Goal: Task Accomplishment & Management: Manage account settings

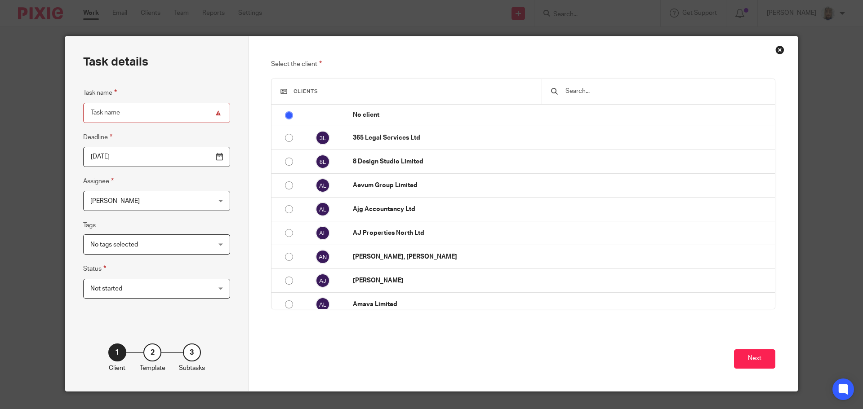
click at [777, 52] on div "Close this dialog window" at bounding box center [779, 49] width 9 height 9
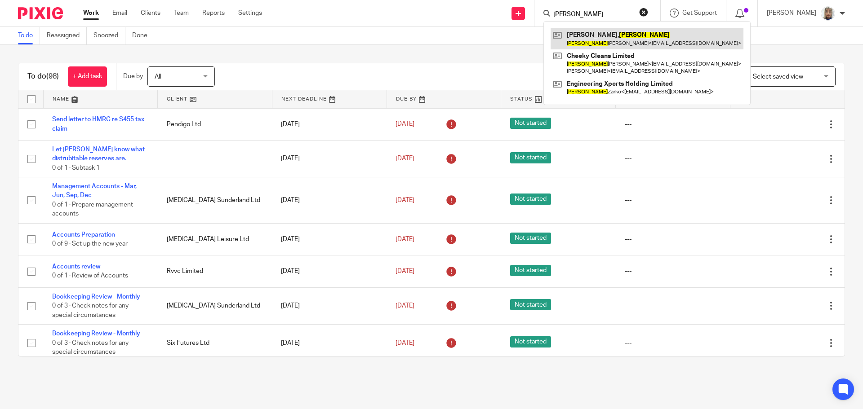
type input "[PERSON_NAME]"
click at [607, 36] on link at bounding box center [646, 38] width 193 height 21
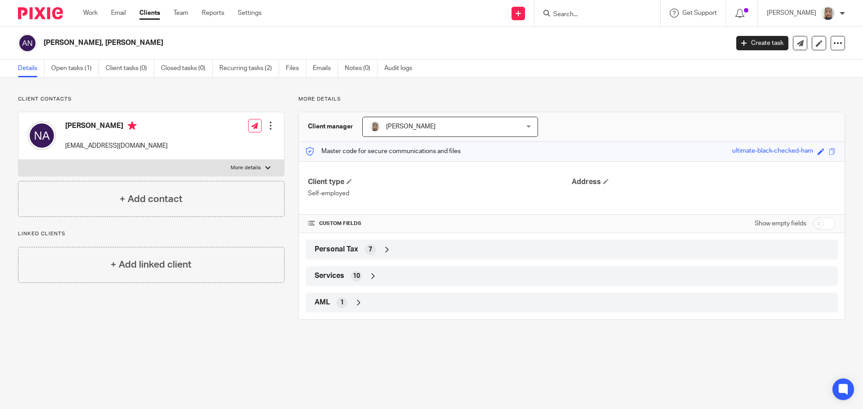
click at [339, 251] on span "Personal Tax" at bounding box center [336, 249] width 44 height 9
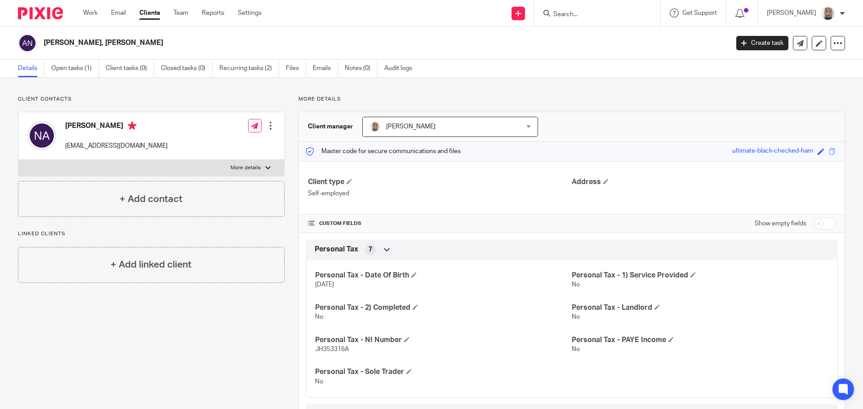
click at [338, 248] on span "Personal Tax" at bounding box center [336, 249] width 44 height 9
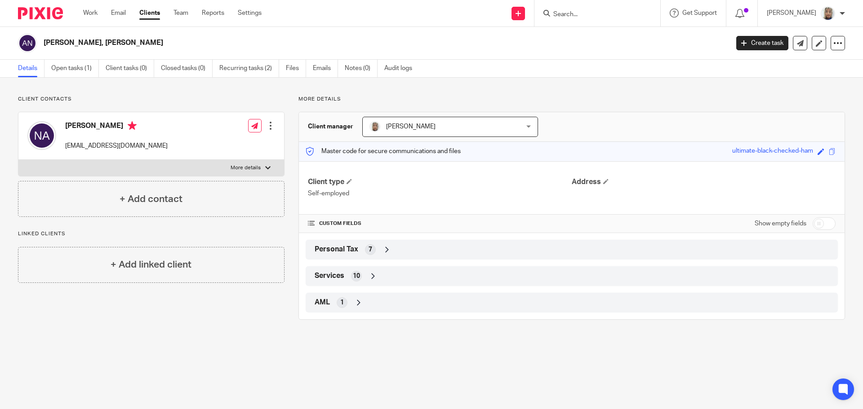
click at [343, 276] on div "Services 10" at bounding box center [571, 276] width 518 height 15
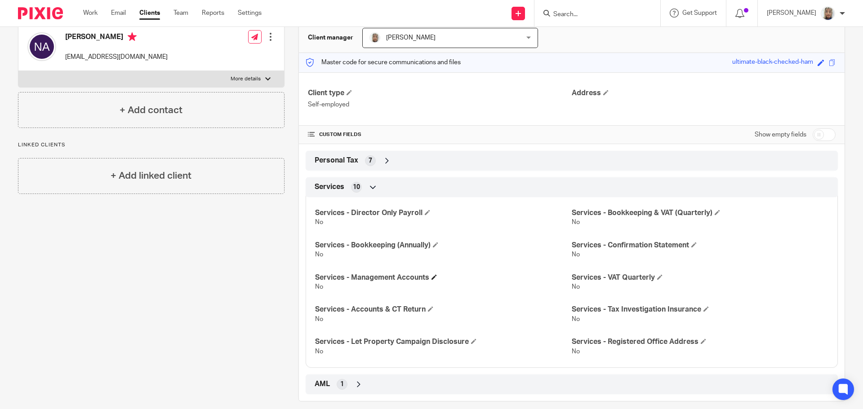
scroll to position [90, 0]
click at [330, 186] on span "Services" at bounding box center [329, 185] width 30 height 9
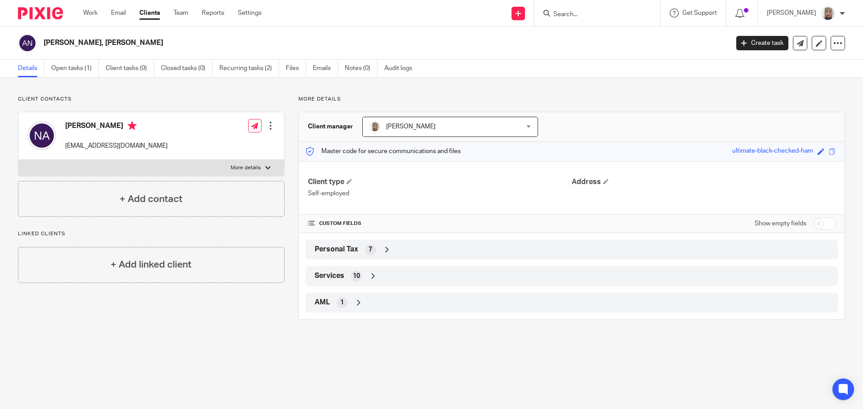
click at [319, 301] on span "AML" at bounding box center [321, 302] width 15 height 9
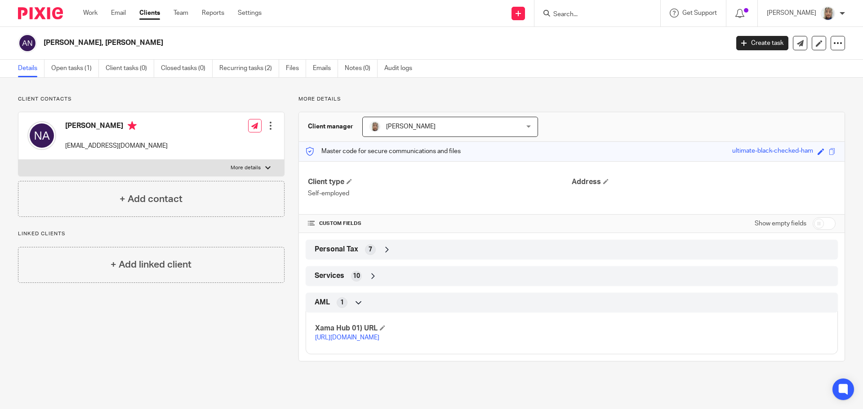
click at [319, 300] on span "AML" at bounding box center [321, 302] width 15 height 9
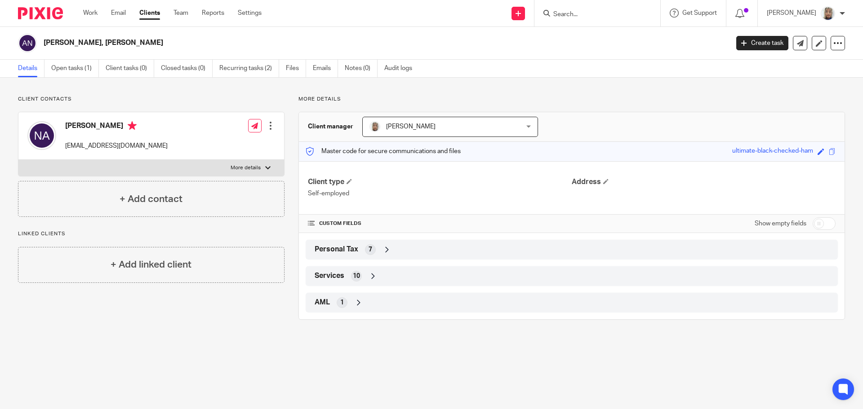
click at [325, 278] on span "Services" at bounding box center [329, 275] width 30 height 9
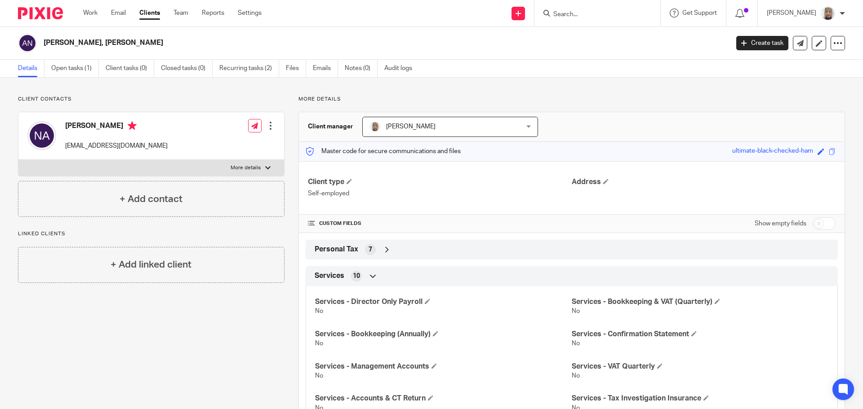
click at [327, 275] on span "Services" at bounding box center [329, 275] width 30 height 9
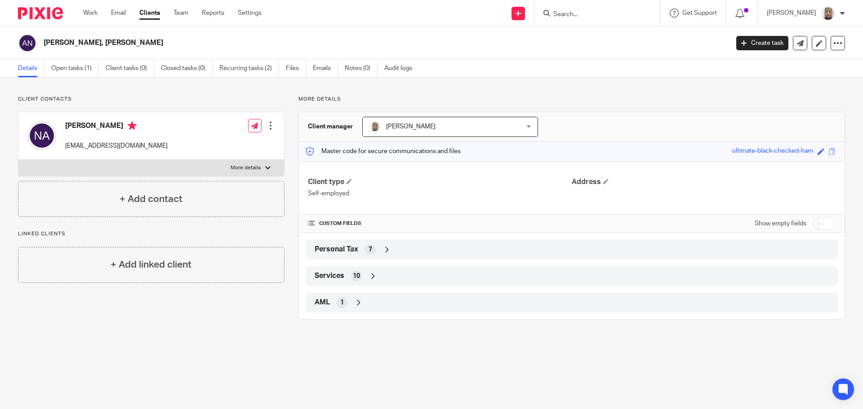
click at [271, 124] on div at bounding box center [270, 125] width 9 height 9
click at [225, 144] on link "Edit contact" at bounding box center [228, 145] width 86 height 13
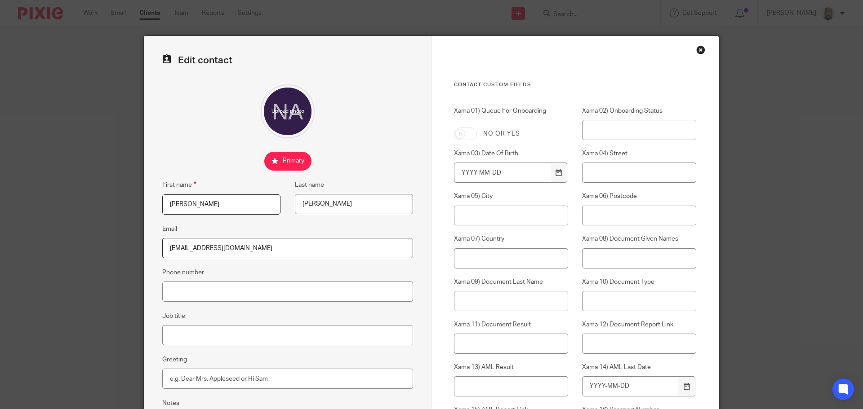
click at [699, 48] on div "Close this dialog window" at bounding box center [700, 49] width 9 height 9
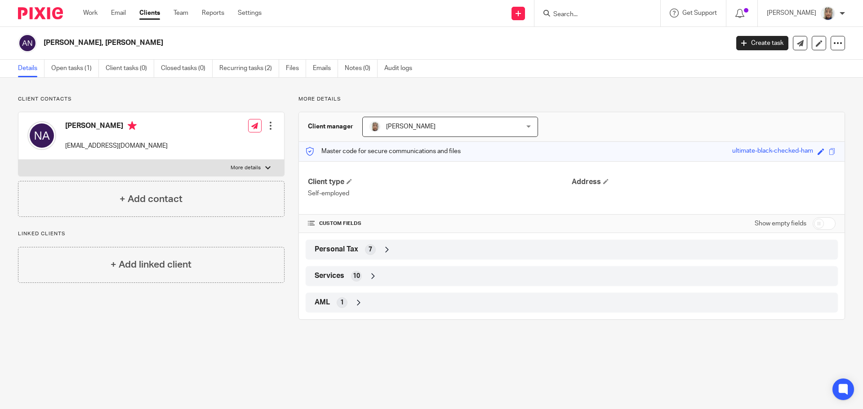
click at [569, 16] on input "Search" at bounding box center [592, 15] width 81 height 8
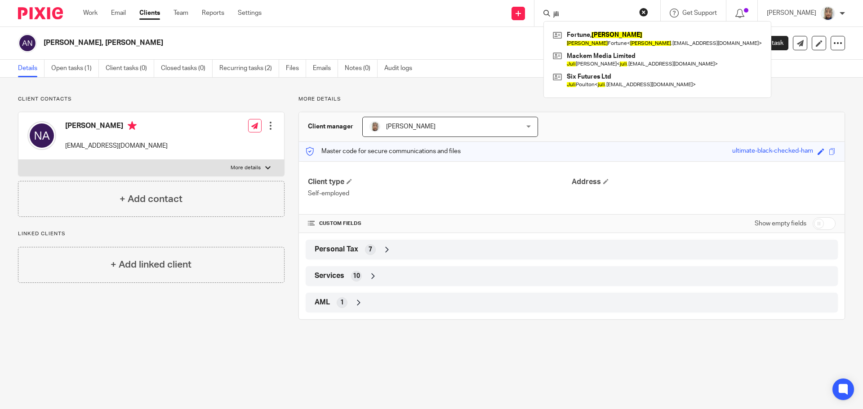
type input "jili"
click at [183, 200] on div "+ Add contact" at bounding box center [151, 199] width 266 height 36
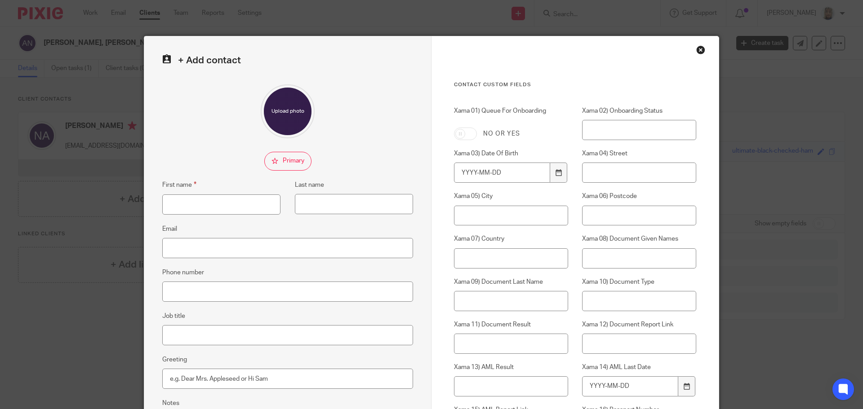
click at [696, 51] on div "Close this dialog window" at bounding box center [700, 49] width 9 height 9
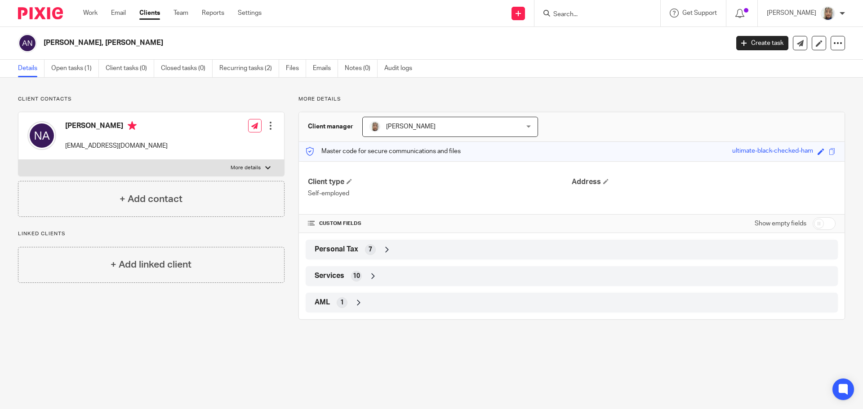
click at [266, 129] on div at bounding box center [270, 125] width 9 height 9
click at [222, 145] on link "Edit contact" at bounding box center [228, 145] width 86 height 13
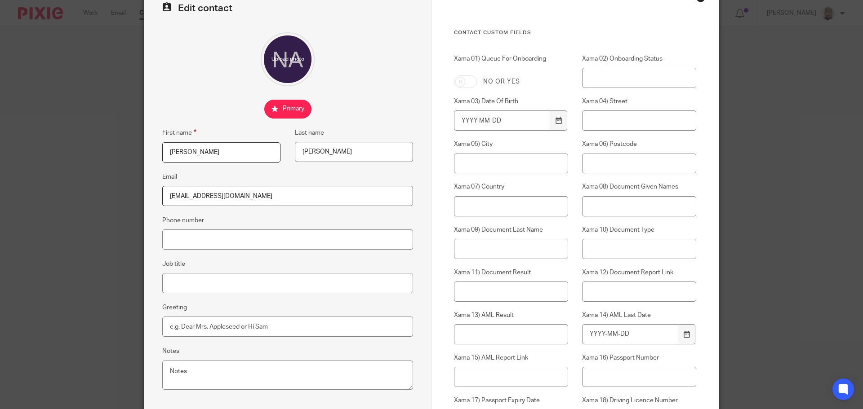
scroll to position [45, 0]
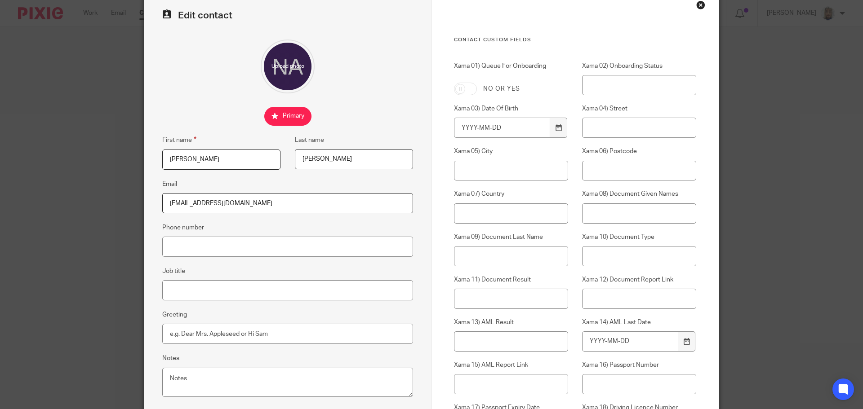
click at [696, 9] on div "Close this dialog window" at bounding box center [700, 4] width 9 height 9
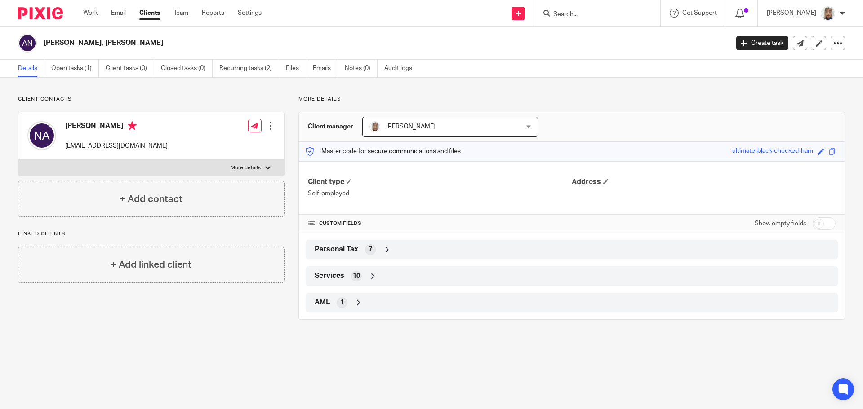
click at [268, 171] on label "More details" at bounding box center [150, 168] width 265 height 16
click at [18, 160] on input "More details" at bounding box center [18, 159] width 0 height 0
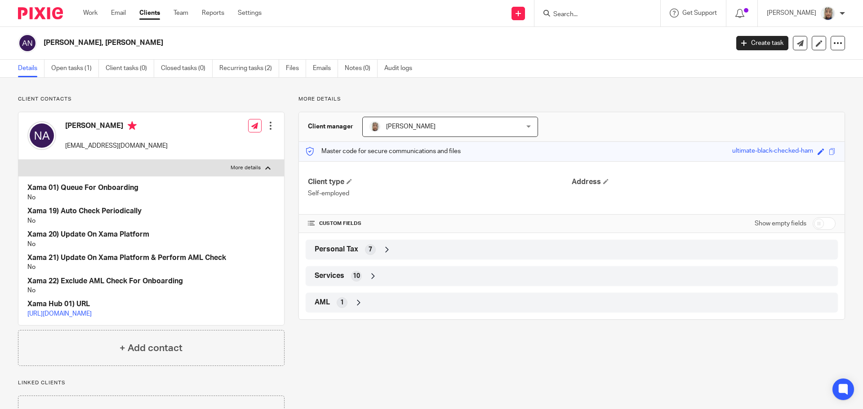
click at [268, 171] on label "More details" at bounding box center [150, 168] width 265 height 16
click at [18, 160] on input "More details" at bounding box center [18, 159] width 0 height 0
checkbox input "false"
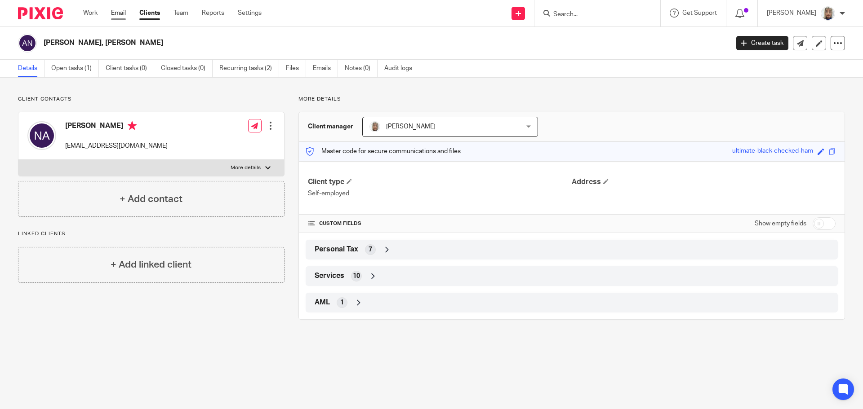
click at [123, 14] on link "Email" at bounding box center [118, 13] width 15 height 9
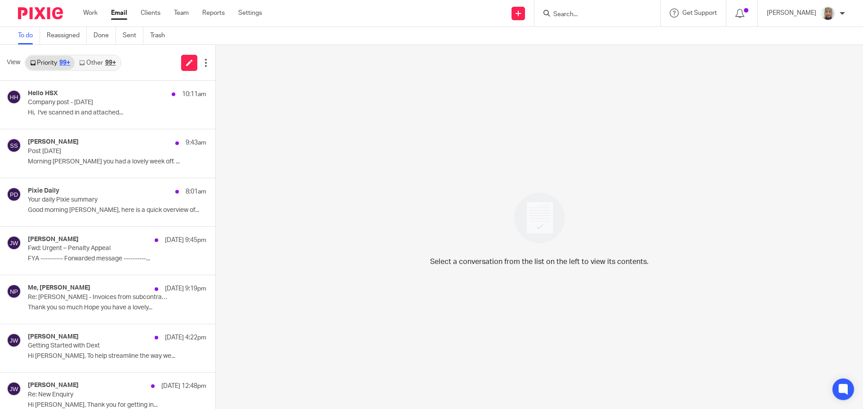
click at [106, 66] on link "Other 99+" at bounding box center [97, 63] width 45 height 14
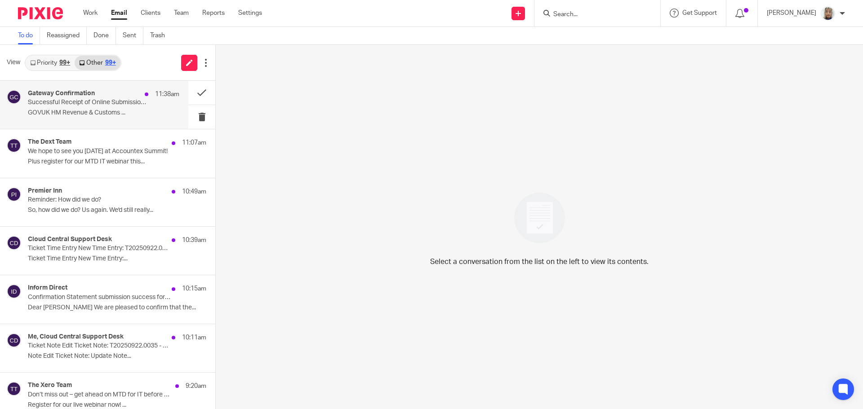
click at [93, 101] on p "Successful Receipt of Online Submission for Reference 1997662005" at bounding box center [88, 103] width 121 height 8
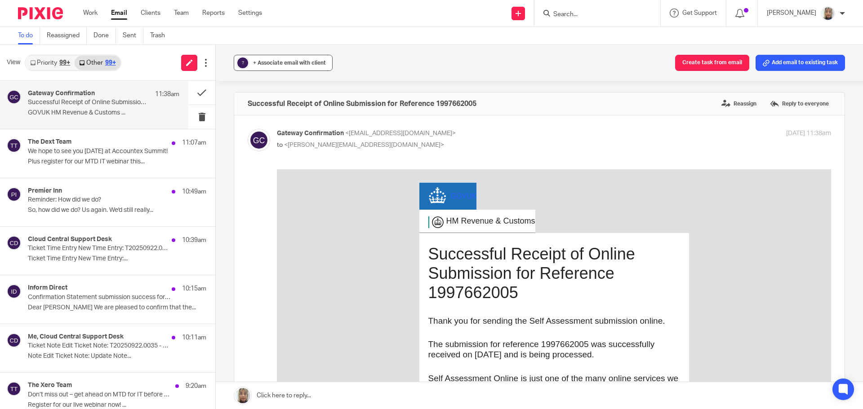
click at [294, 67] on button "? + Associate email with client" at bounding box center [283, 63] width 99 height 16
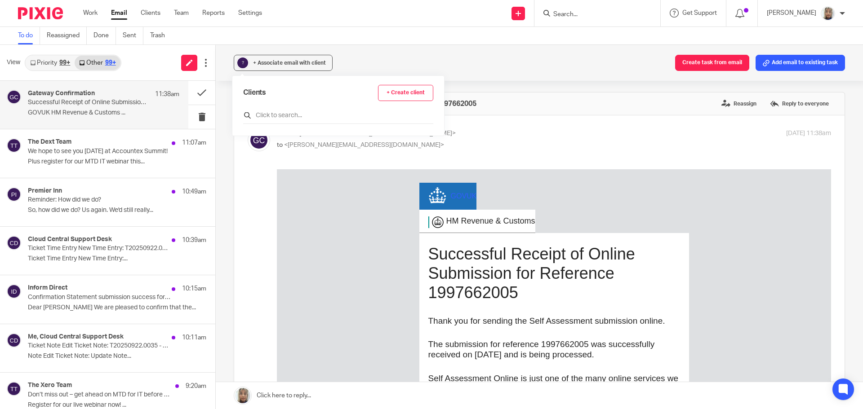
click at [286, 119] on input "text" at bounding box center [338, 115] width 190 height 9
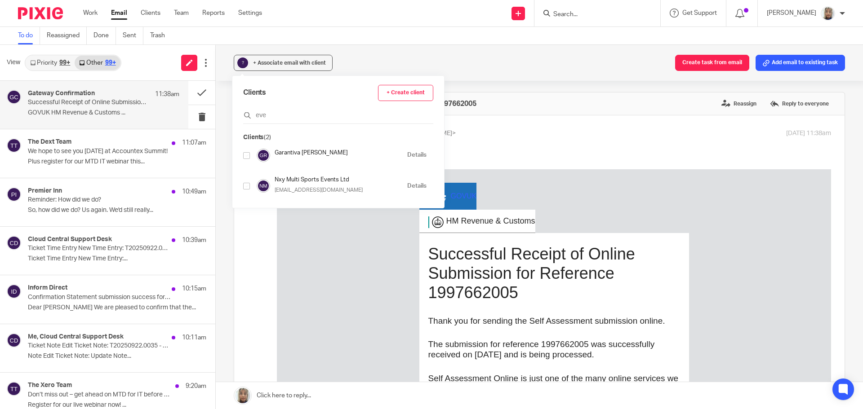
type input "eve"
click at [245, 157] on input "checkbox" at bounding box center [246, 155] width 7 height 7
checkbox input "true"
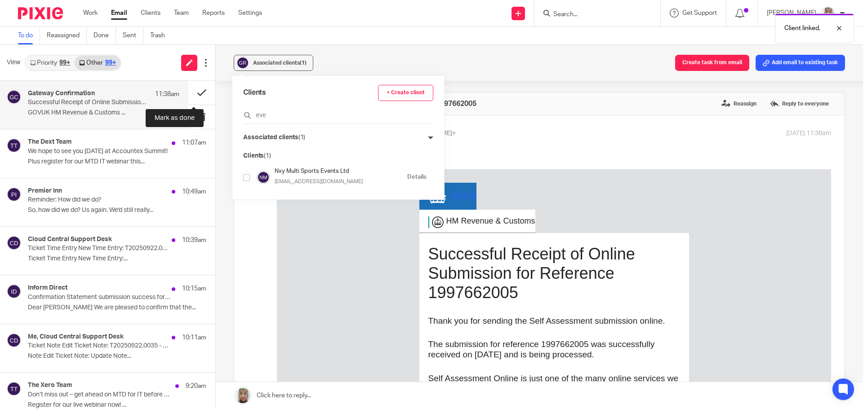
click at [196, 93] on button at bounding box center [201, 93] width 27 height 24
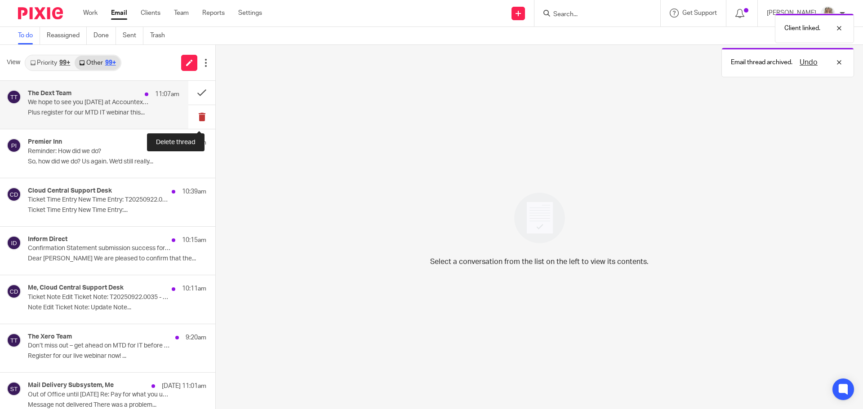
click at [194, 119] on button at bounding box center [201, 117] width 27 height 24
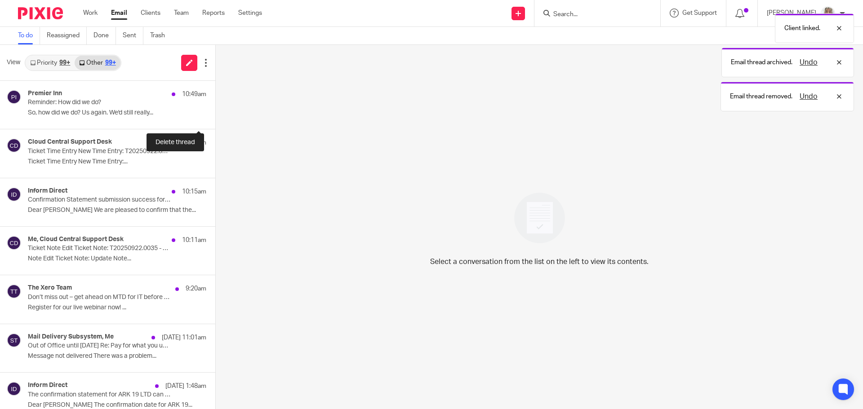
click at [215, 119] on button at bounding box center [218, 117] width 7 height 24
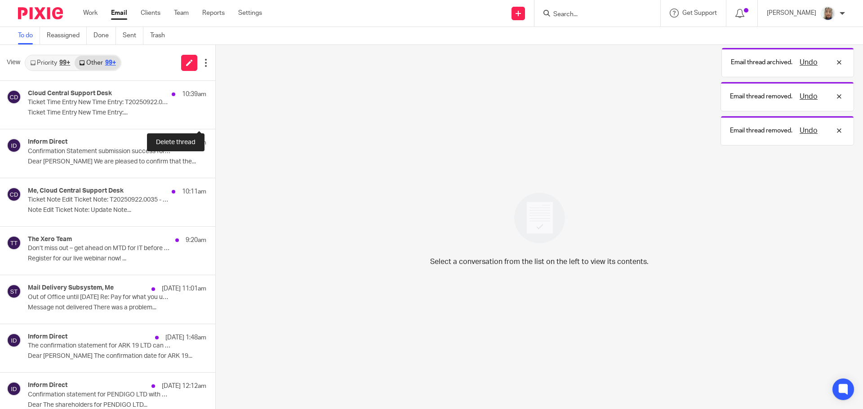
click at [215, 119] on button at bounding box center [218, 117] width 7 height 24
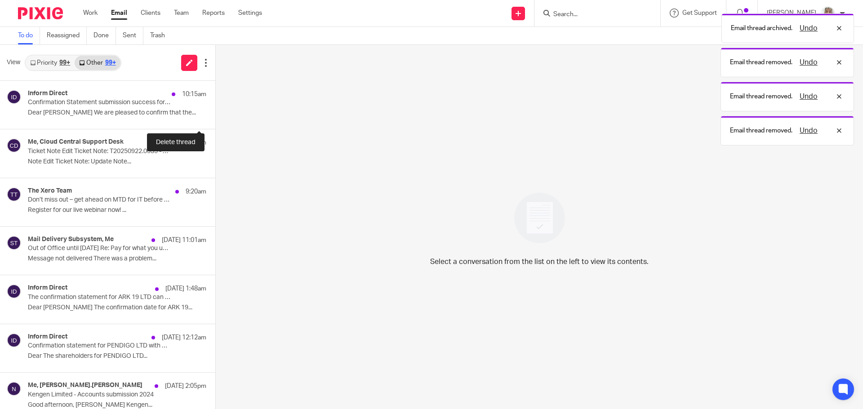
click at [215, 119] on button at bounding box center [218, 117] width 7 height 24
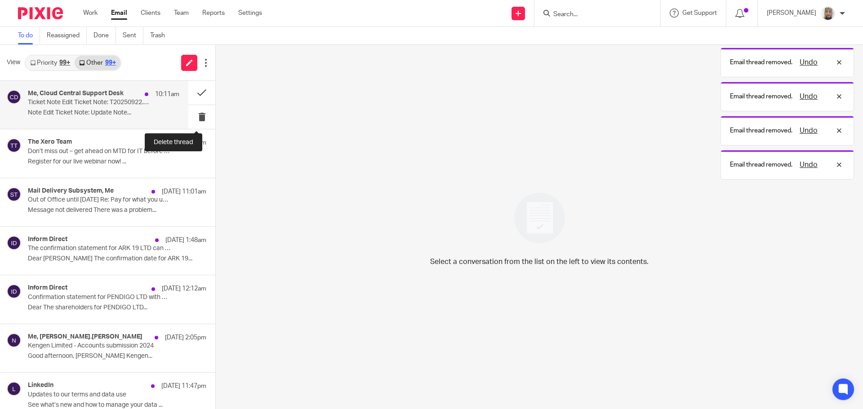
click at [194, 118] on button at bounding box center [201, 117] width 27 height 24
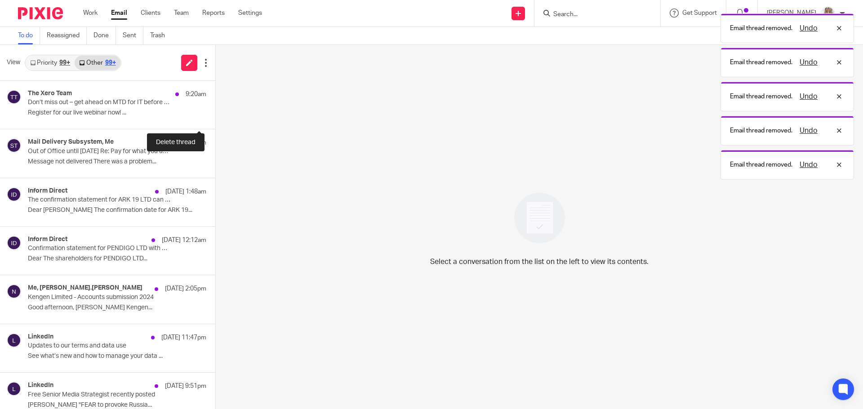
click at [215, 118] on button at bounding box center [218, 117] width 7 height 24
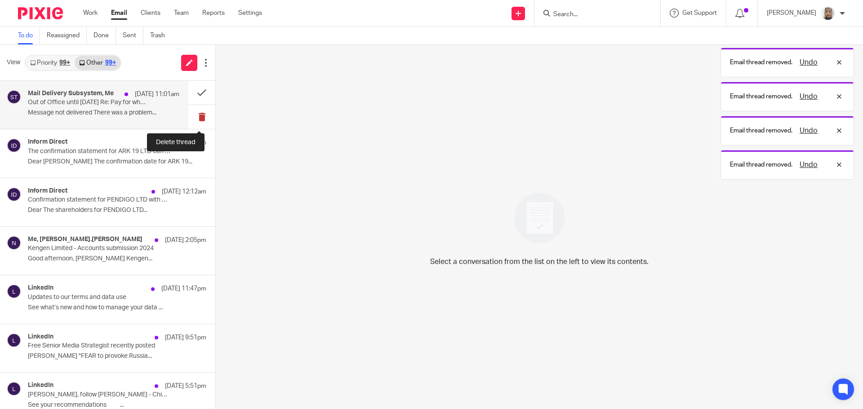
click at [194, 117] on button at bounding box center [201, 117] width 27 height 24
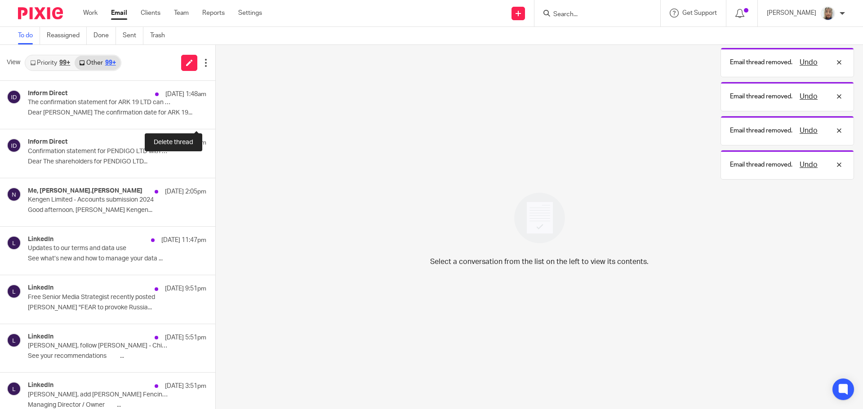
click at [215, 117] on button at bounding box center [218, 117] width 7 height 24
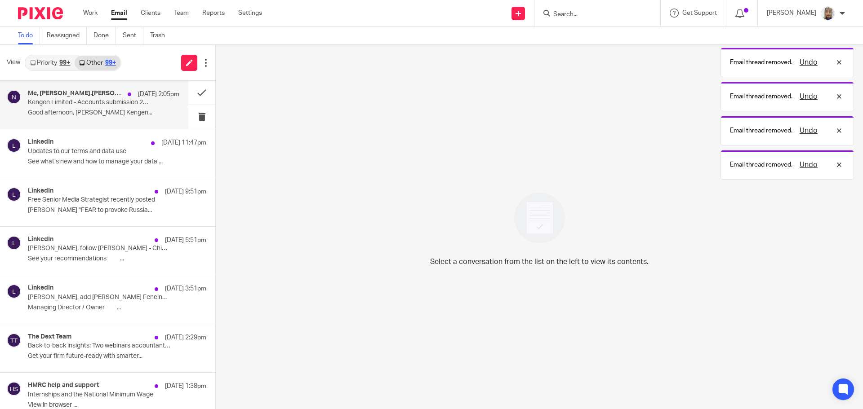
click at [106, 112] on p "Good afternoon, Sara Regarding Kengen..." at bounding box center [103, 113] width 151 height 8
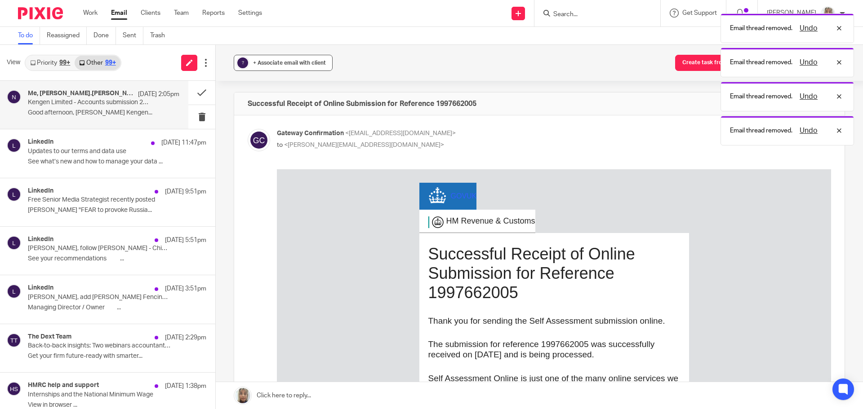
click at [259, 71] on div "? + Associate email with client Create task from email Add email to existing ta…" at bounding box center [539, 63] width 647 height 36
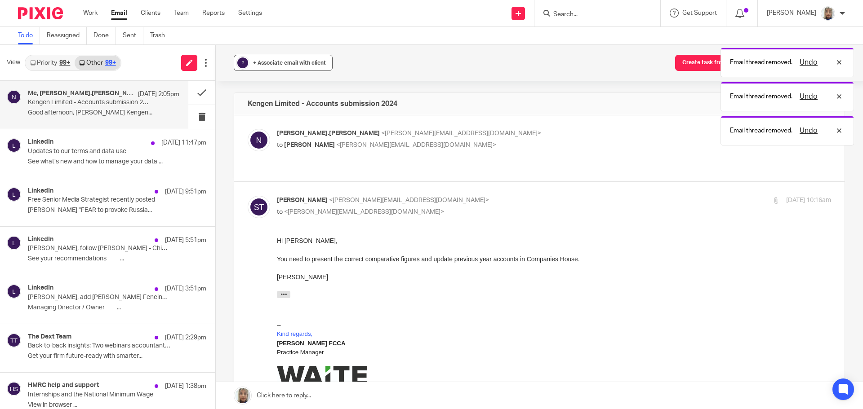
click at [286, 62] on span "+ Associate email with client" at bounding box center [289, 62] width 73 height 5
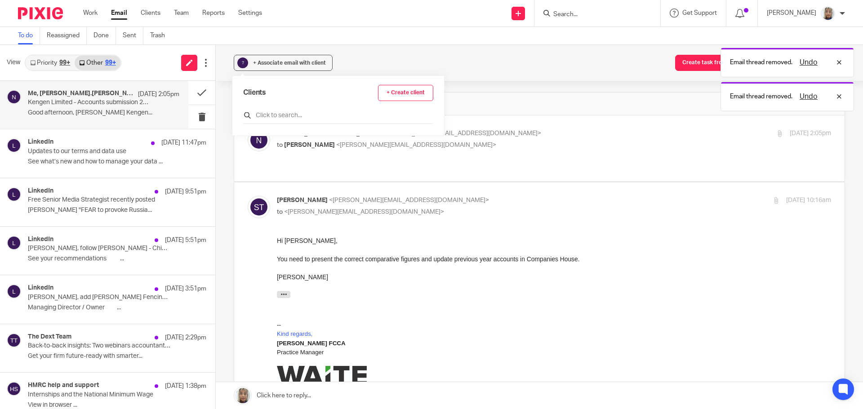
click at [294, 115] on input "text" at bounding box center [338, 115] width 190 height 9
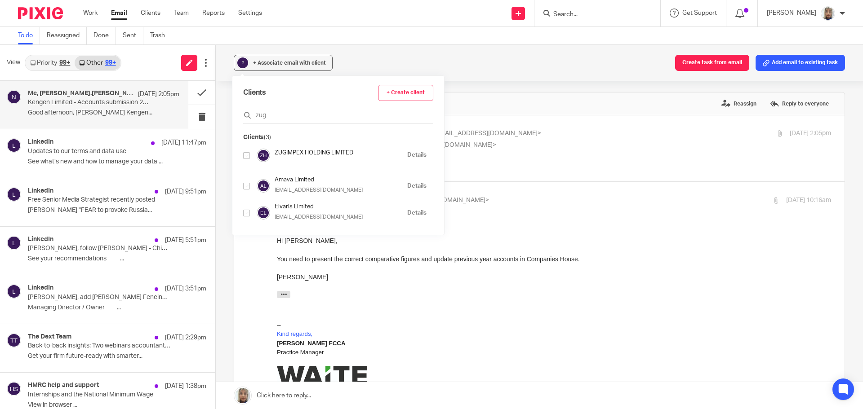
type input "zug"
click at [248, 153] on input "checkbox" at bounding box center [246, 155] width 7 height 7
checkbox input "true"
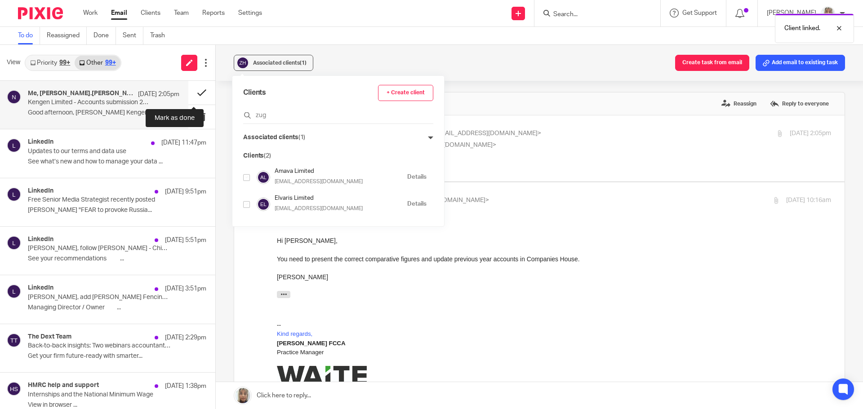
click at [200, 96] on button at bounding box center [201, 93] width 27 height 24
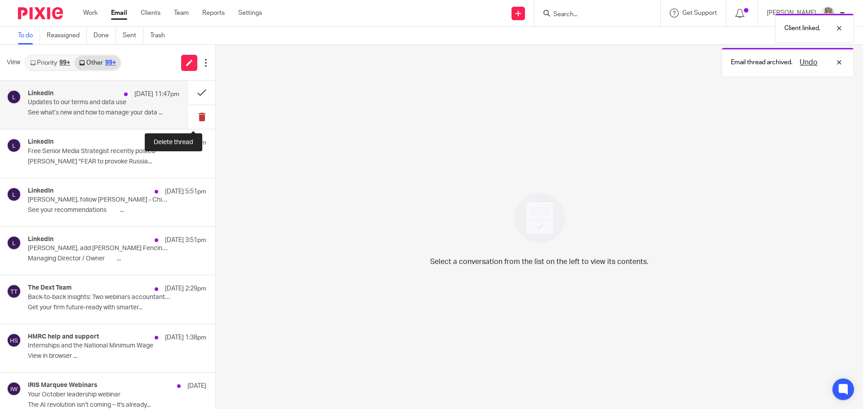
click at [195, 117] on button at bounding box center [201, 117] width 27 height 24
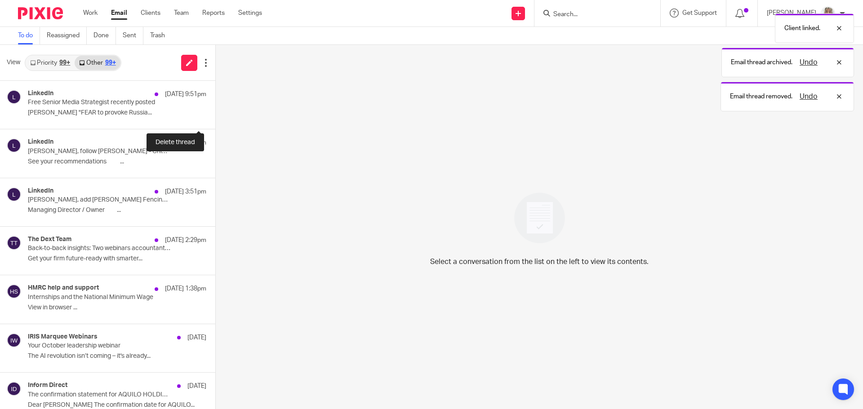
click at [215, 117] on button at bounding box center [218, 117] width 7 height 24
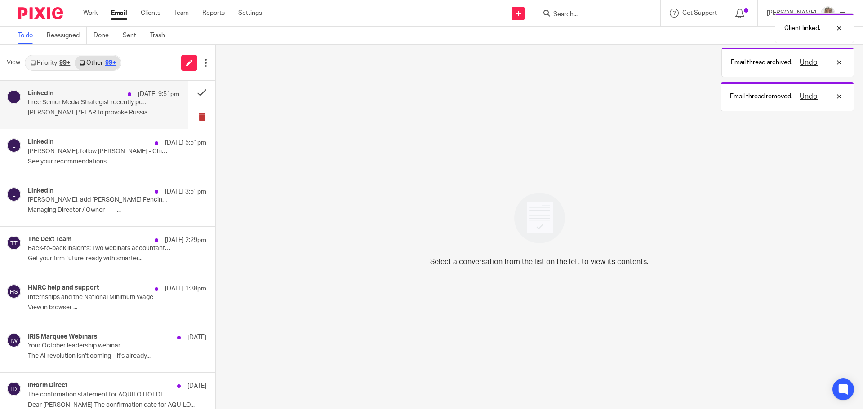
click at [195, 116] on button at bounding box center [201, 117] width 27 height 24
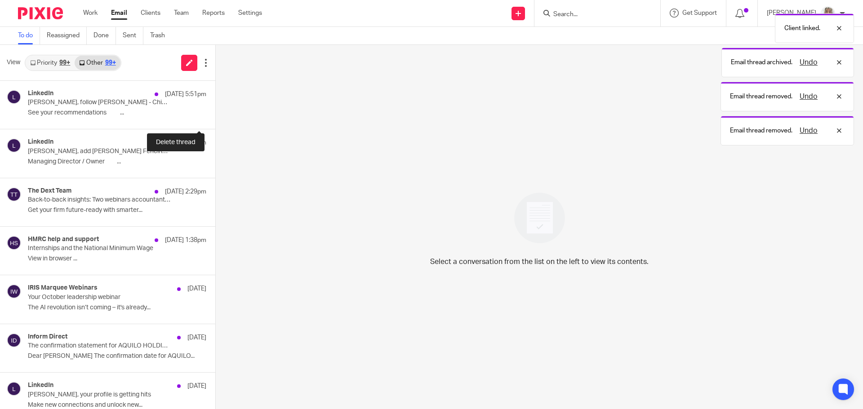
click at [215, 116] on button at bounding box center [218, 117] width 7 height 24
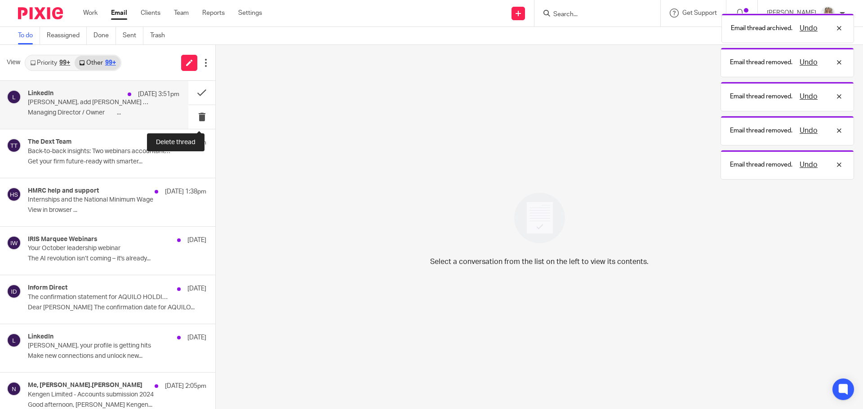
click at [195, 115] on button at bounding box center [201, 117] width 27 height 24
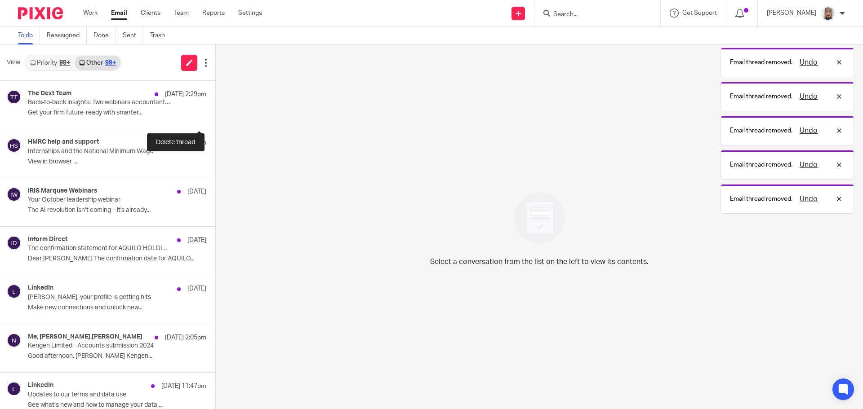
click at [215, 115] on button at bounding box center [218, 117] width 7 height 24
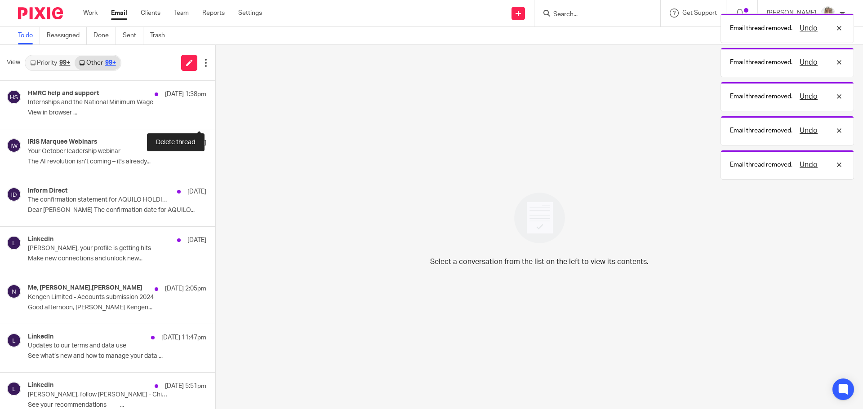
click at [215, 115] on button at bounding box center [218, 117] width 7 height 24
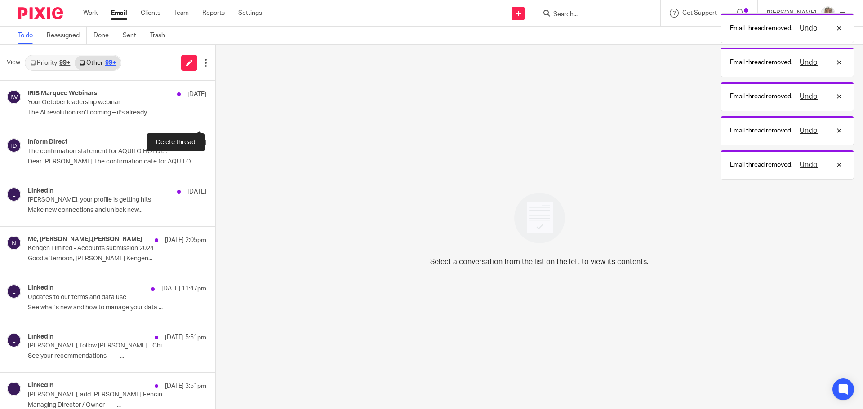
click at [215, 115] on button at bounding box center [218, 117] width 7 height 24
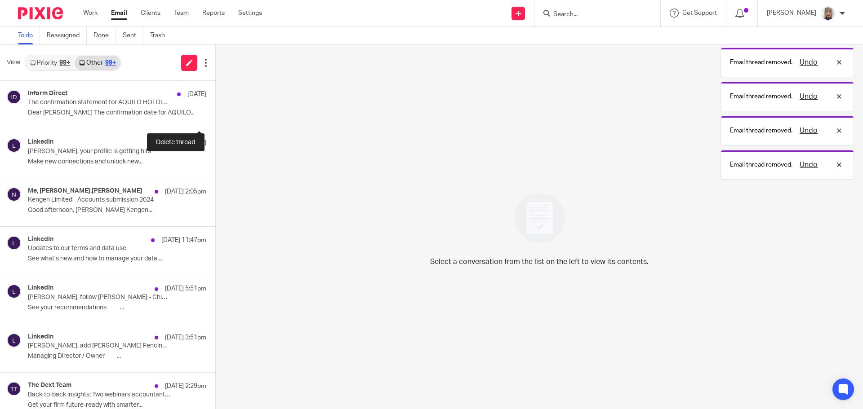
click at [215, 115] on button at bounding box center [218, 117] width 7 height 24
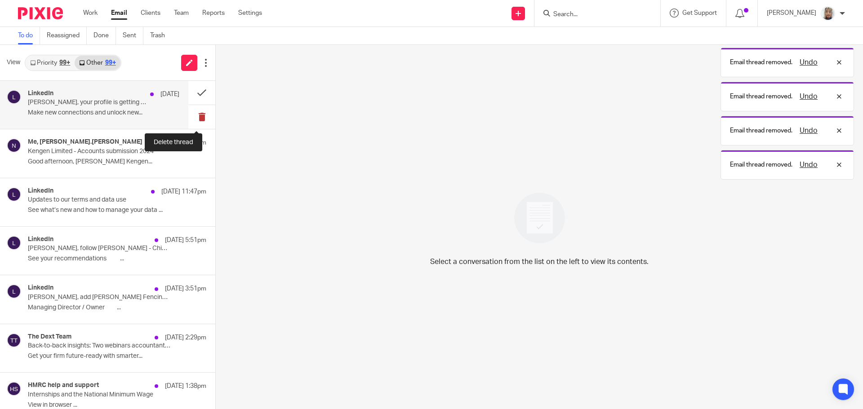
click at [196, 115] on button at bounding box center [201, 117] width 27 height 24
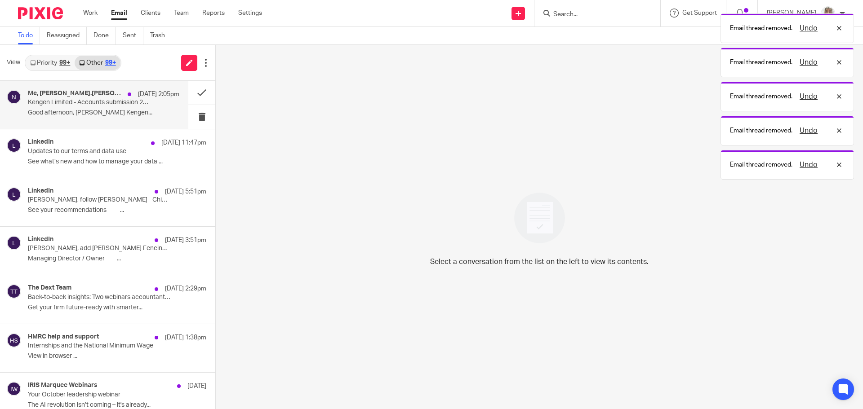
click at [107, 120] on div "Me, niraj.keedayil-rajan 20 Sep 2:05pm Kengen Limited - Accounts submission 202…" at bounding box center [94, 105] width 188 height 48
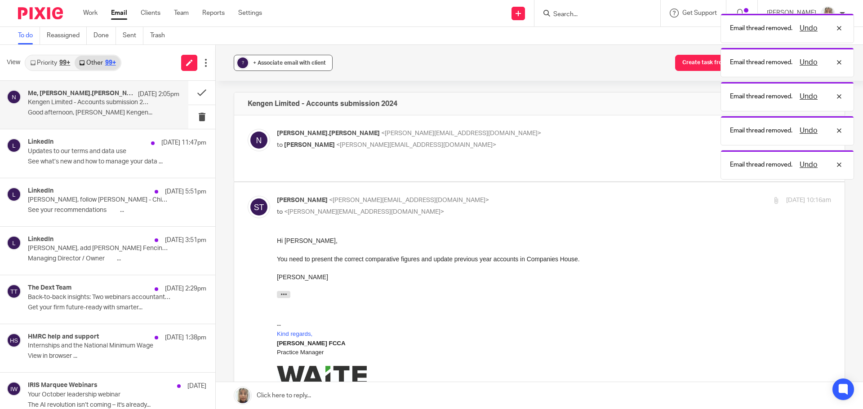
click at [287, 62] on span "+ Associate email with client" at bounding box center [289, 62] width 73 height 5
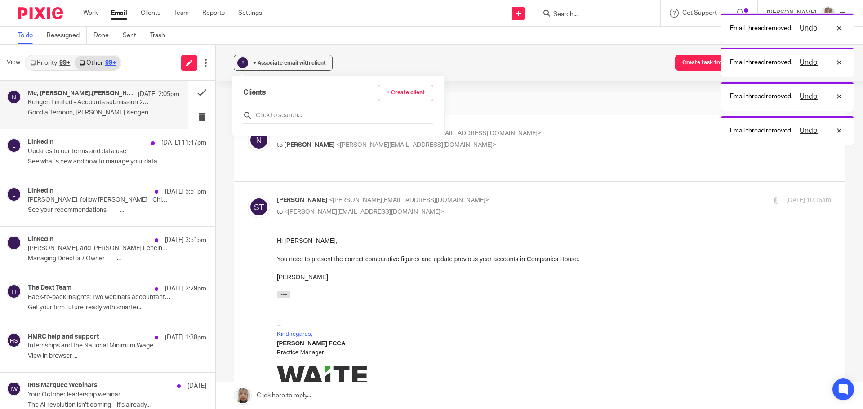
click at [294, 117] on input "text" at bounding box center [338, 115] width 190 height 9
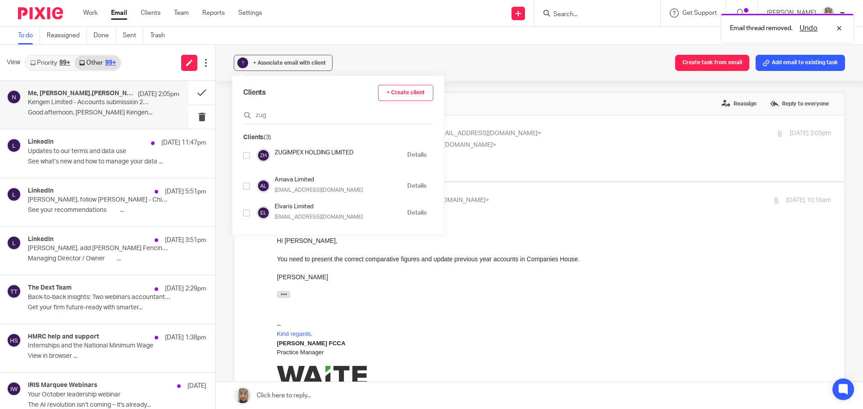
type input "zug"
click at [246, 157] on input "checkbox" at bounding box center [246, 155] width 7 height 7
checkbox input "true"
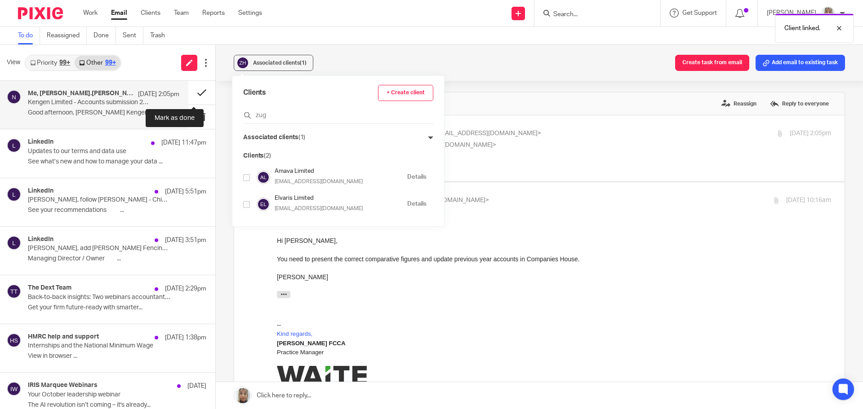
click at [195, 95] on button at bounding box center [201, 93] width 27 height 24
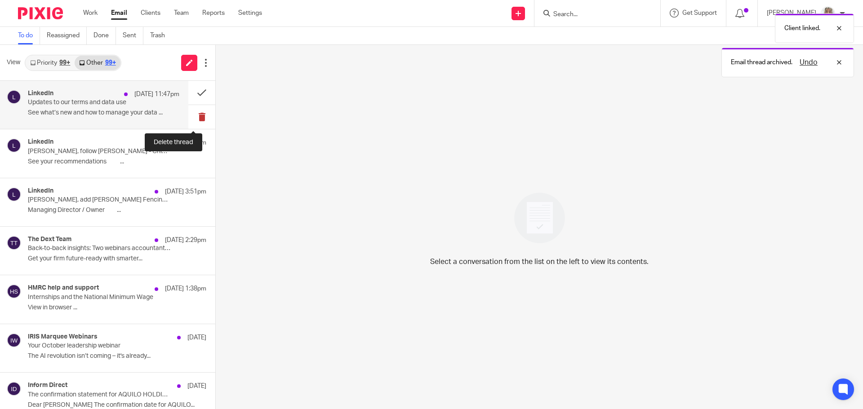
click at [196, 117] on button at bounding box center [201, 117] width 27 height 24
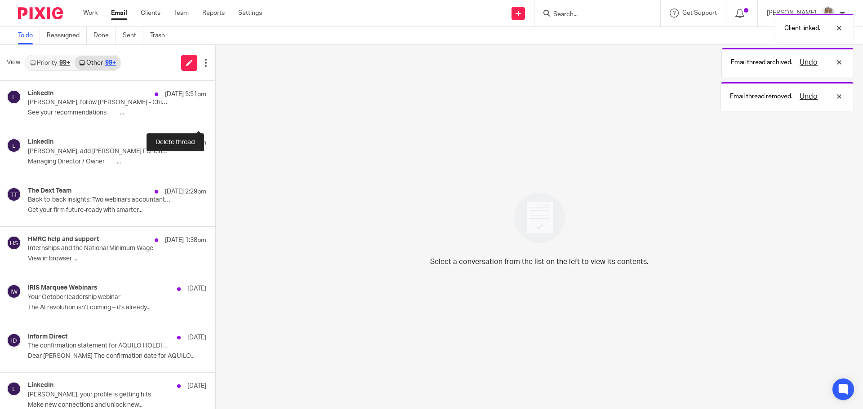
click at [215, 117] on button at bounding box center [218, 117] width 7 height 24
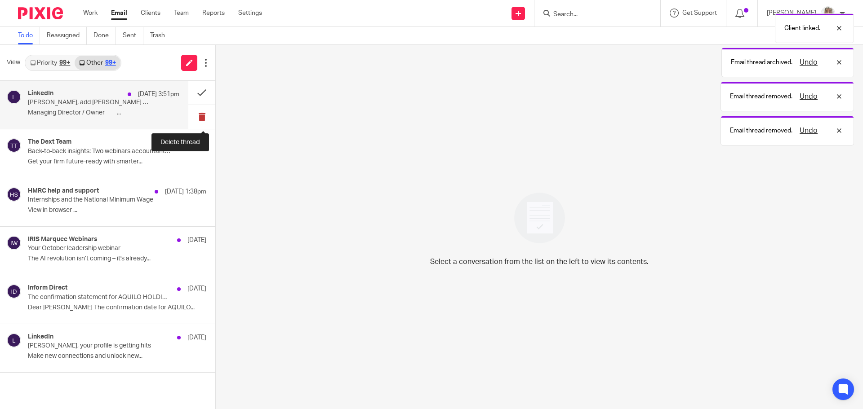
click at [197, 116] on button at bounding box center [201, 117] width 27 height 24
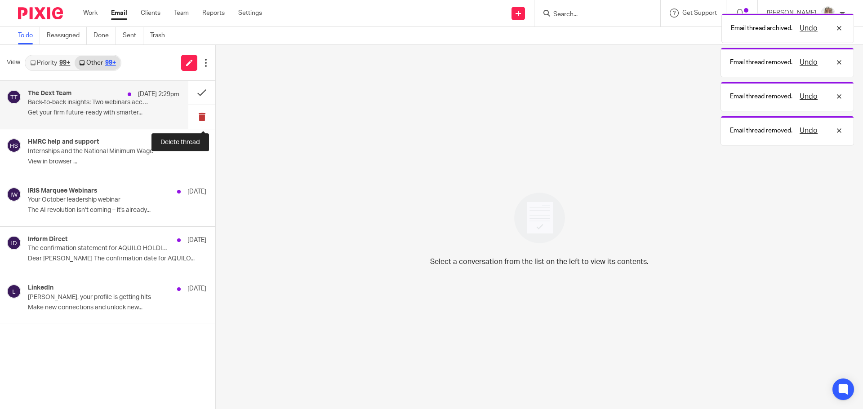
click at [198, 115] on button at bounding box center [201, 117] width 27 height 24
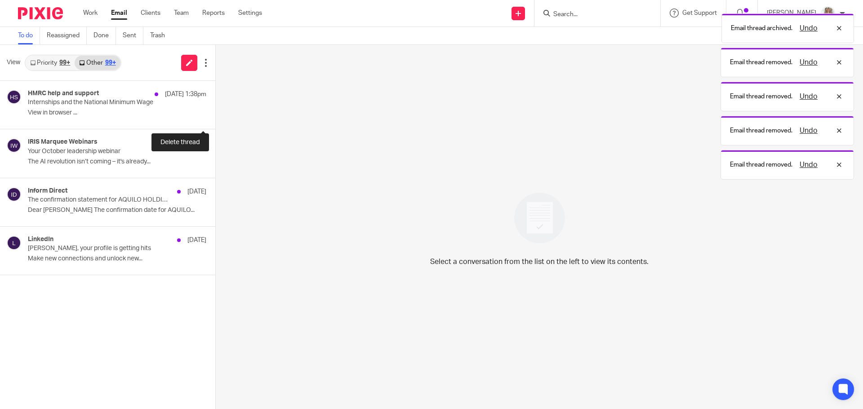
click at [215, 115] on button at bounding box center [218, 117] width 7 height 24
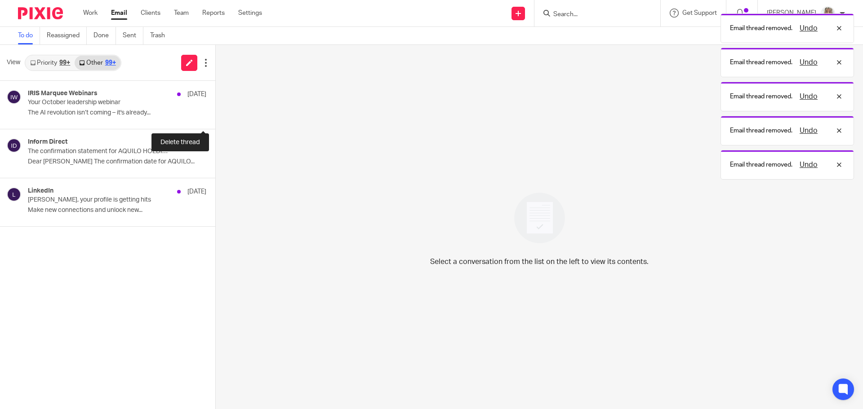
click at [215, 115] on button at bounding box center [218, 117] width 7 height 24
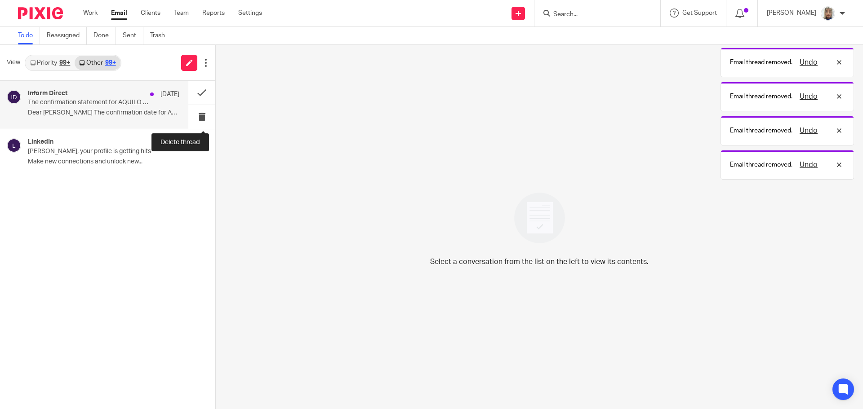
click at [198, 114] on button at bounding box center [201, 117] width 27 height 24
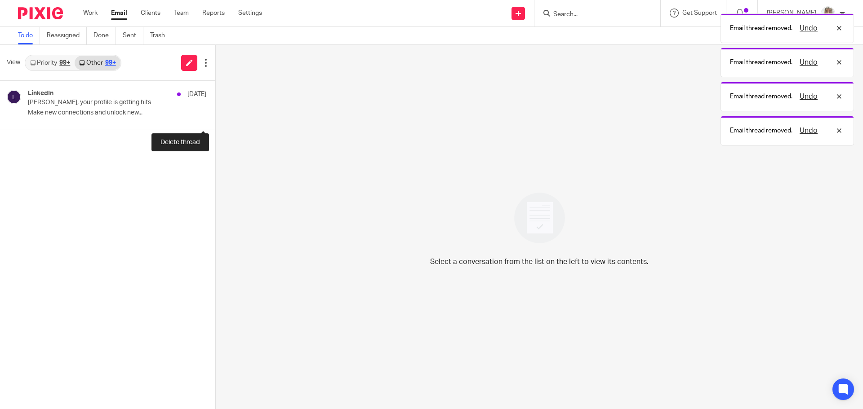
click at [215, 114] on button at bounding box center [218, 117] width 7 height 24
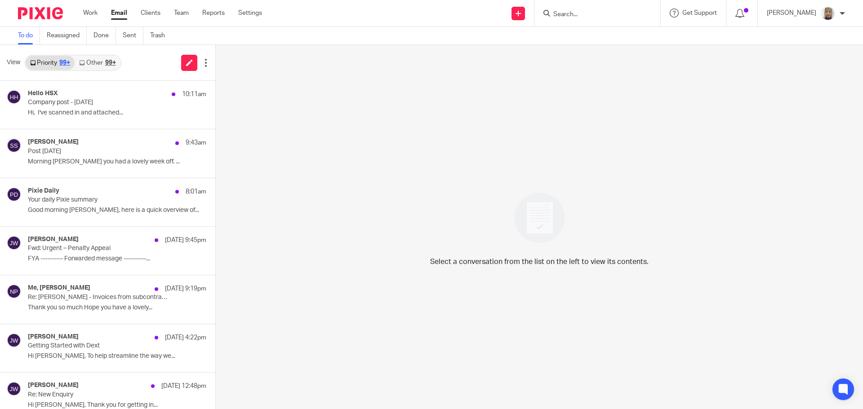
click at [579, 9] on form at bounding box center [600, 13] width 96 height 11
click at [580, 12] on input "Search" at bounding box center [592, 15] width 81 height 8
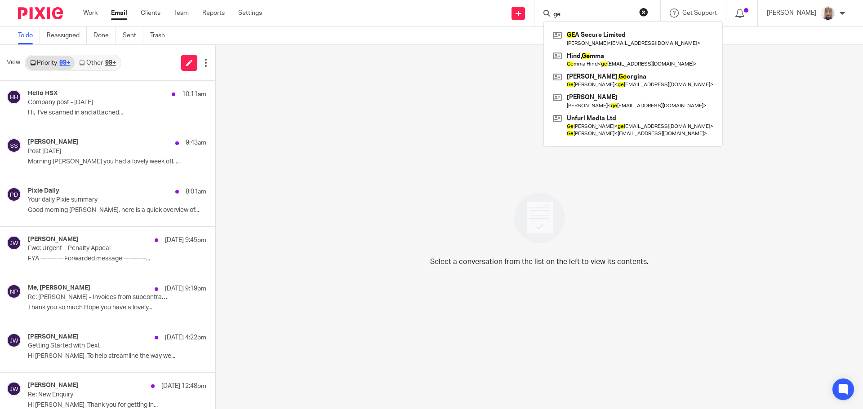
type input "g"
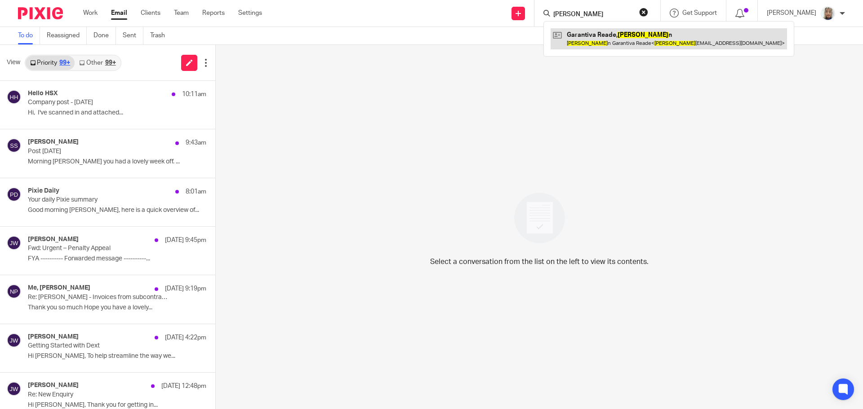
type input "evely"
click at [635, 49] on link at bounding box center [668, 38] width 236 height 21
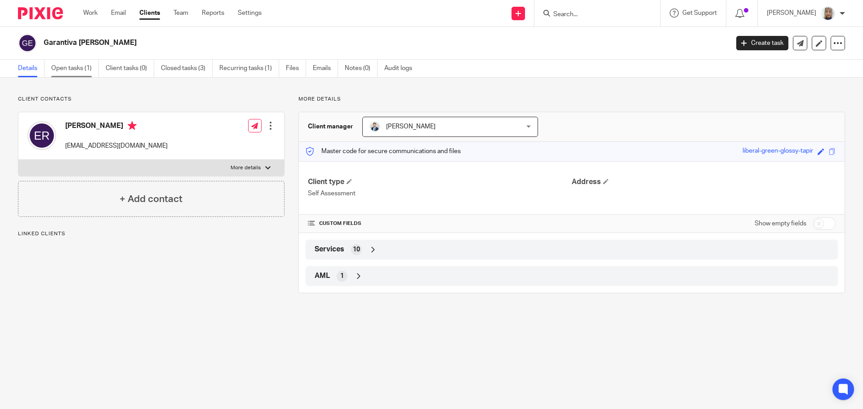
click at [86, 68] on link "Open tasks (1)" at bounding box center [75, 69] width 48 height 18
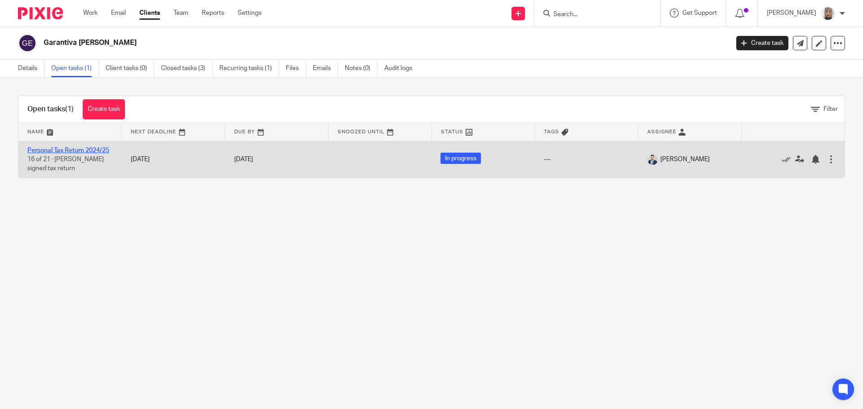
click at [90, 148] on link "Personal Tax Return 2024/25" at bounding box center [68, 150] width 82 height 6
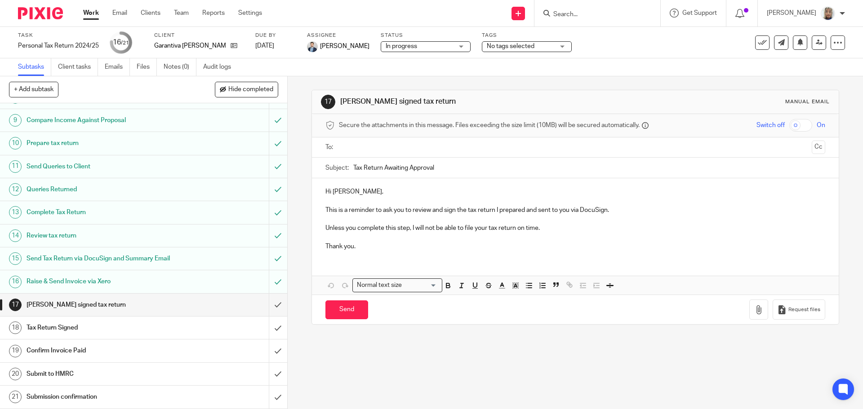
scroll to position [188, 0]
click at [268, 305] on input "submit" at bounding box center [143, 305] width 287 height 22
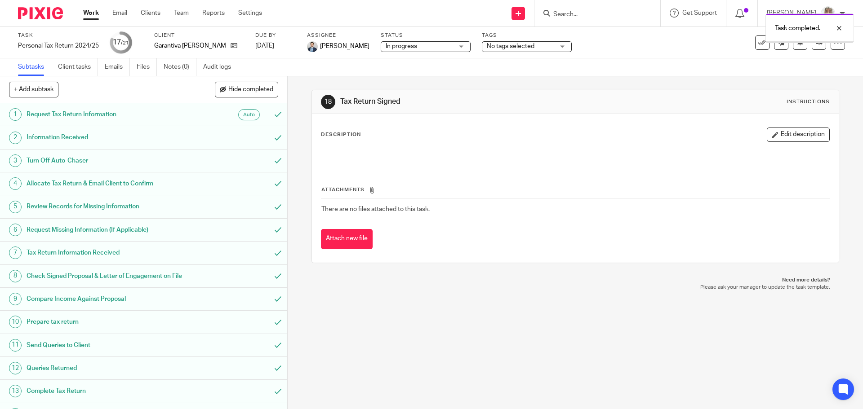
scroll to position [188, 0]
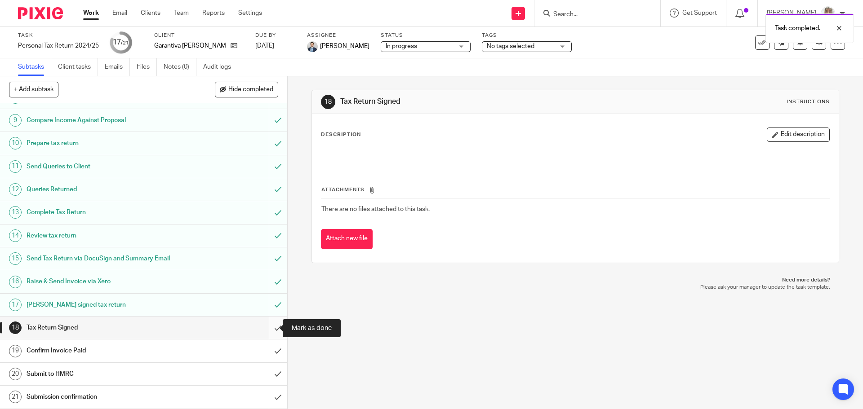
click at [271, 331] on input "submit" at bounding box center [143, 328] width 287 height 22
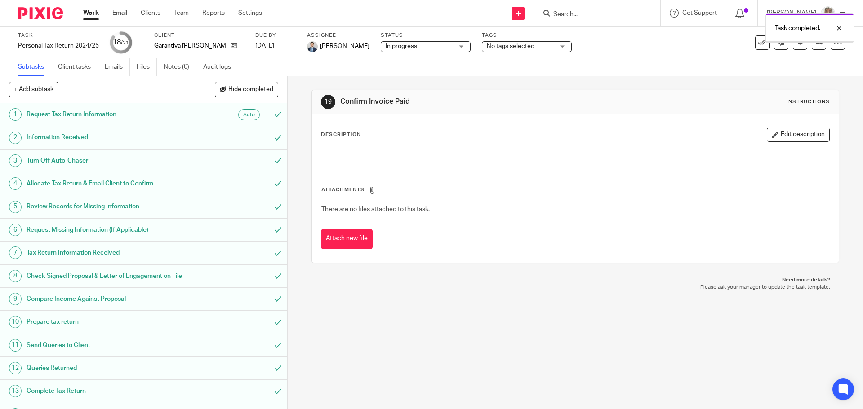
scroll to position [188, 0]
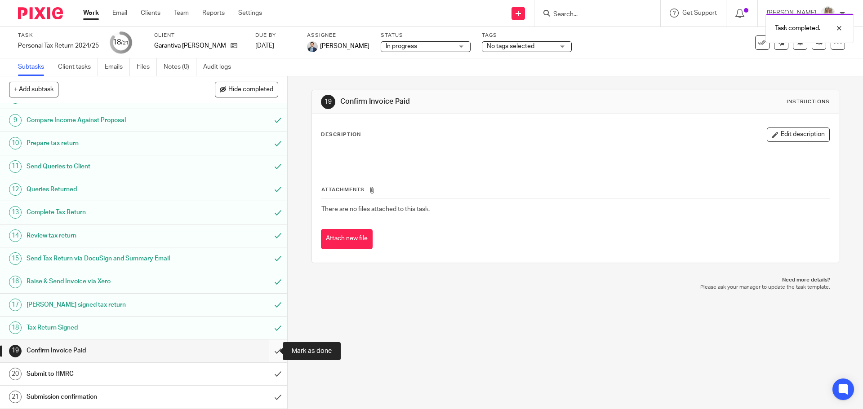
click at [269, 353] on input "submit" at bounding box center [143, 351] width 287 height 22
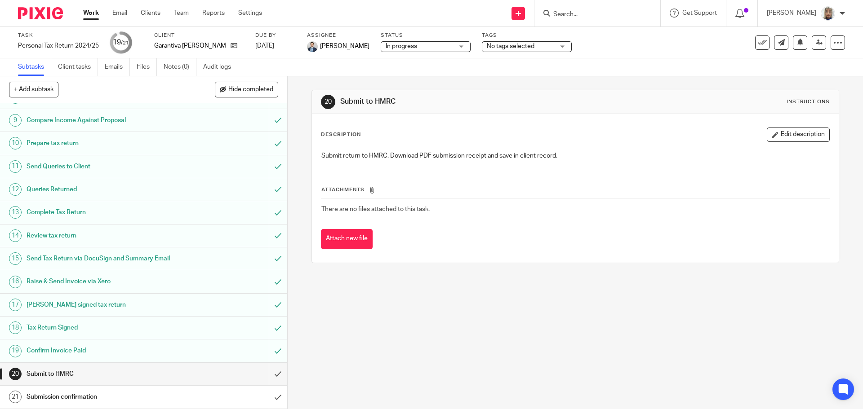
scroll to position [188, 0]
click at [272, 377] on input "submit" at bounding box center [143, 374] width 287 height 22
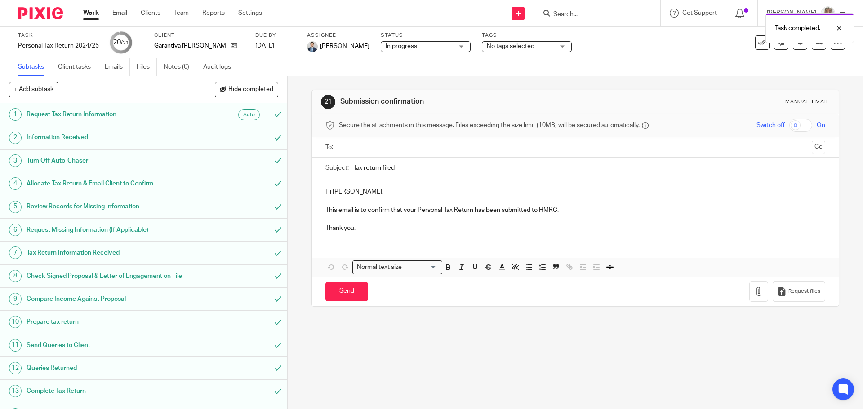
scroll to position [188, 0]
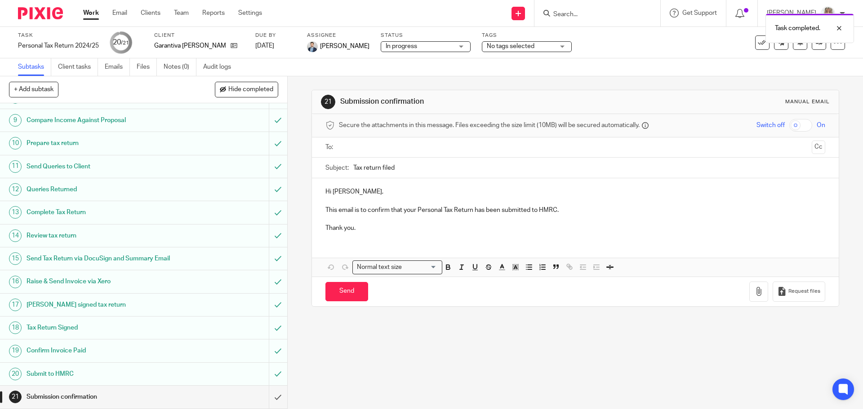
click at [384, 151] on input "text" at bounding box center [574, 147] width 465 height 10
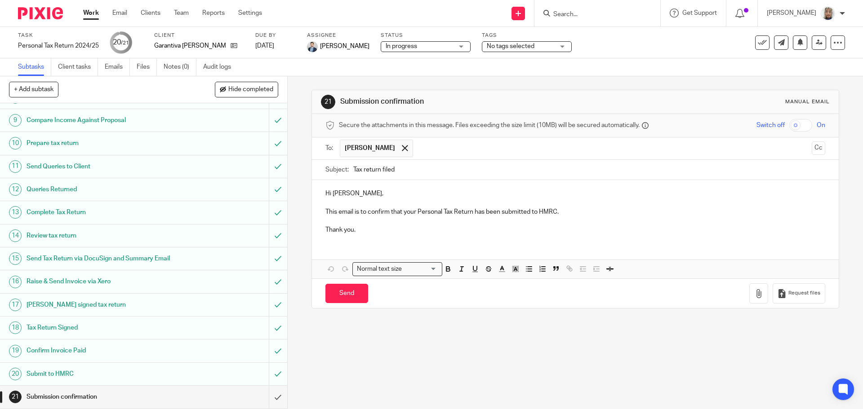
click at [560, 210] on p "This email is to confirm that your Personal Tax Return has been submitted to HM…" at bounding box center [574, 212] width 499 height 9
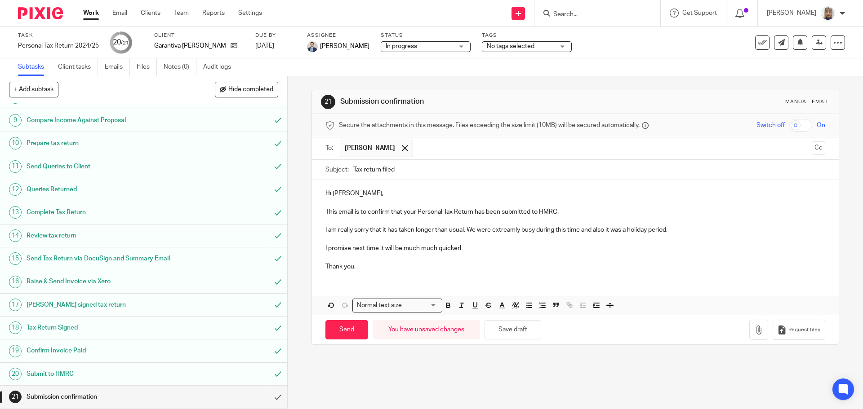
click at [504, 229] on p "I am really sorry that it has taken longer than usual. We were extreamly busy d…" at bounding box center [574, 230] width 499 height 9
drag, startPoint x: 519, startPoint y: 231, endPoint x: 491, endPoint y: 231, distance: 27.9
click at [491, 231] on p "I am really sorry that it has taken longer than usual. We were extreamly busy d…" at bounding box center [574, 230] width 499 height 9
click at [611, 234] on p "I am really sorry that it has taken longer than usual. We were very busy during…" at bounding box center [574, 230] width 499 height 9
click at [616, 242] on p at bounding box center [574, 239] width 499 height 9
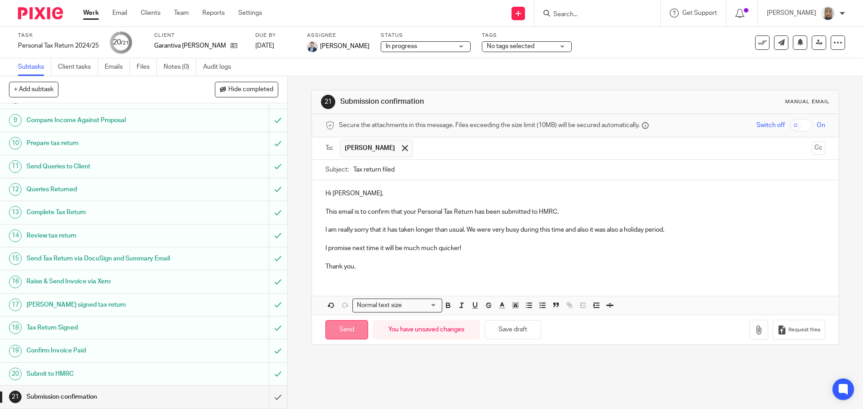
click at [341, 326] on input "Send" at bounding box center [346, 329] width 43 height 19
type input "Sent"
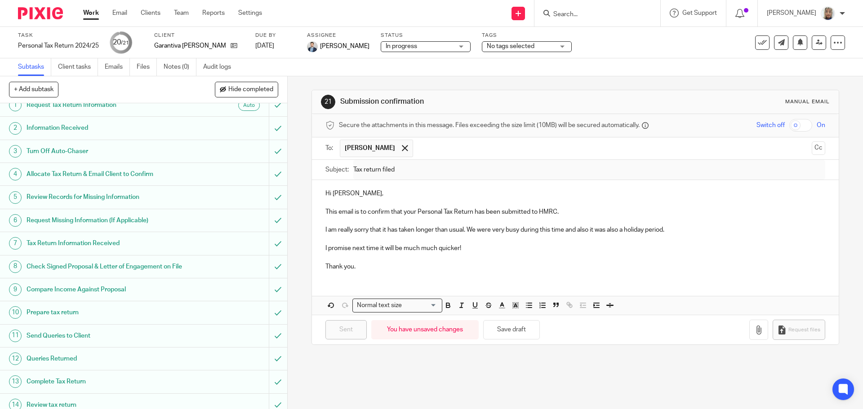
scroll to position [0, 0]
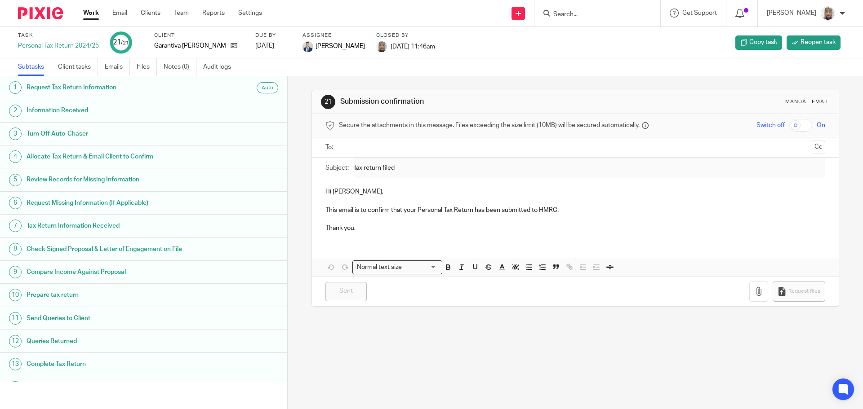
click at [576, 11] on input "Search" at bounding box center [592, 15] width 81 height 8
type input "cm"
click at [628, 34] on link at bounding box center [622, 38] width 145 height 21
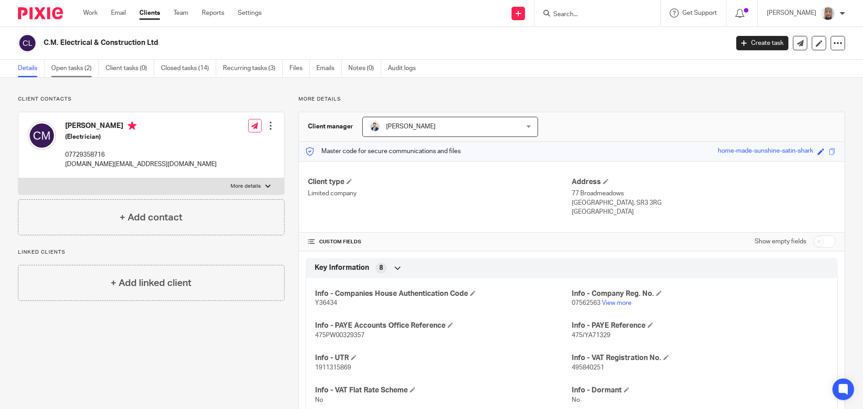
click at [84, 70] on link "Open tasks (2)" at bounding box center [75, 69] width 48 height 18
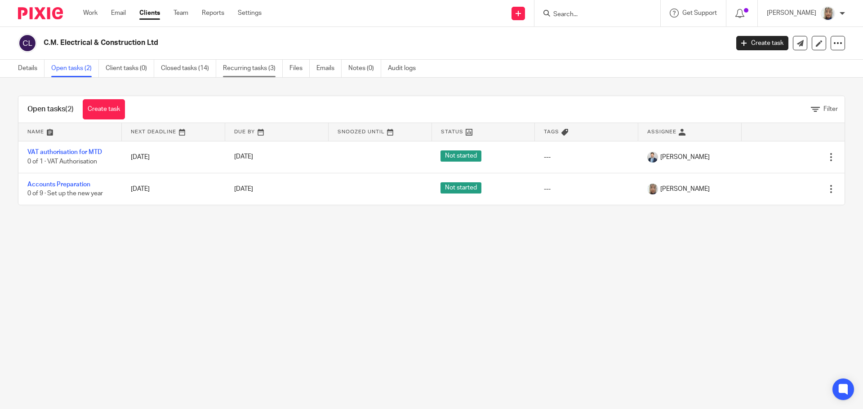
click at [236, 70] on link "Recurring tasks (3)" at bounding box center [253, 69] width 60 height 18
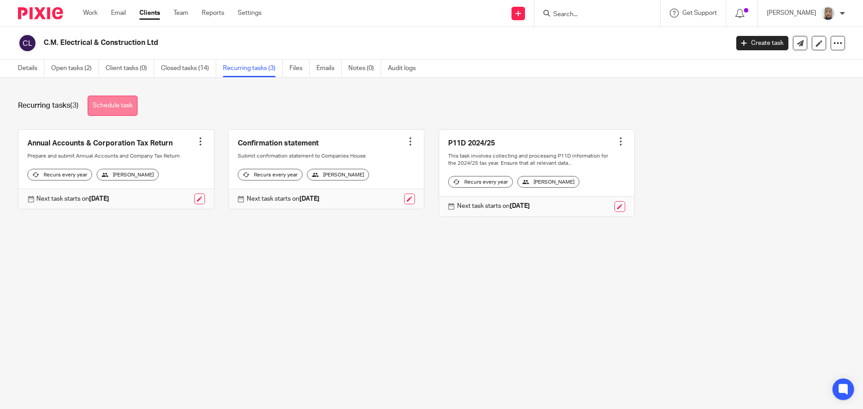
click at [123, 105] on link "Schedule task" at bounding box center [113, 106] width 50 height 20
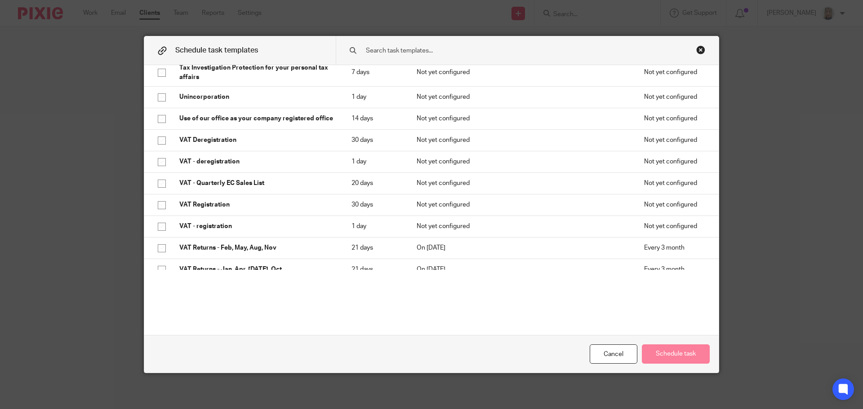
scroll to position [1527, 0]
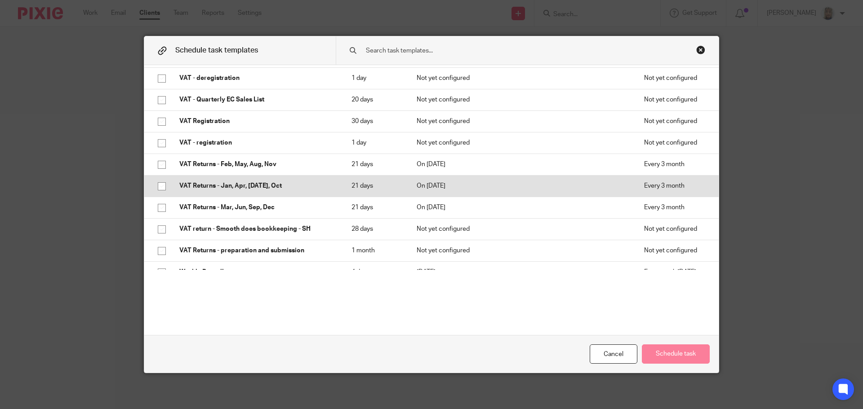
click at [160, 187] on input "checkbox" at bounding box center [161, 186] width 17 height 17
checkbox input "true"
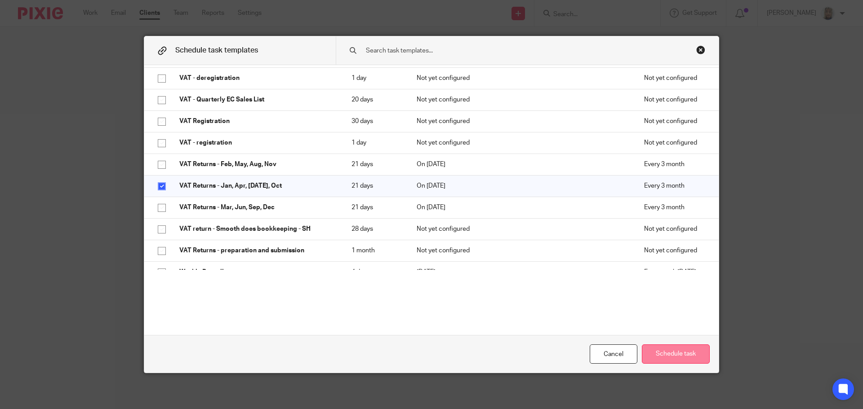
click at [661, 355] on button "Schedule task" at bounding box center [675, 354] width 68 height 19
